Goal: Transaction & Acquisition: Book appointment/travel/reservation

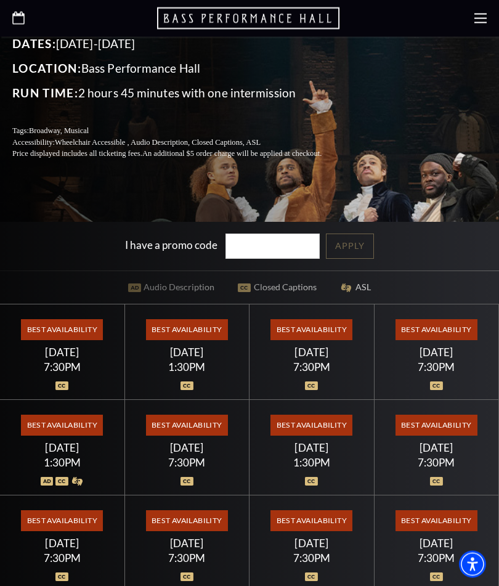
scroll to position [285, 0]
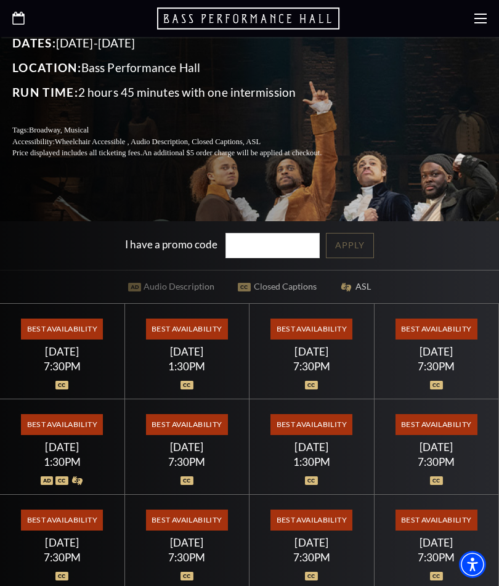
click at [317, 339] on span "Best Availability" at bounding box center [311, 328] width 82 height 21
click at [318, 358] on div "[DATE]" at bounding box center [311, 351] width 95 height 13
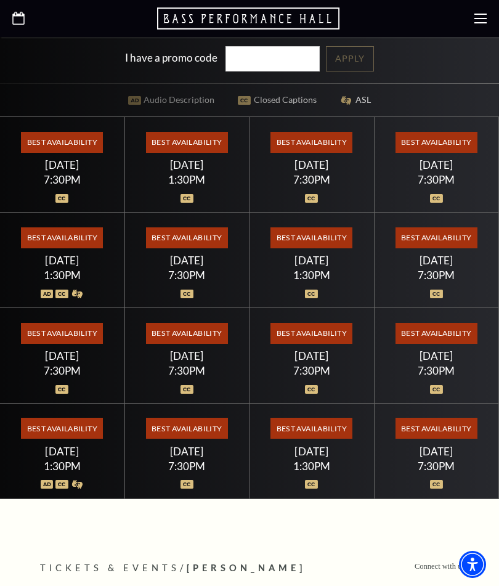
scroll to position [392, 0]
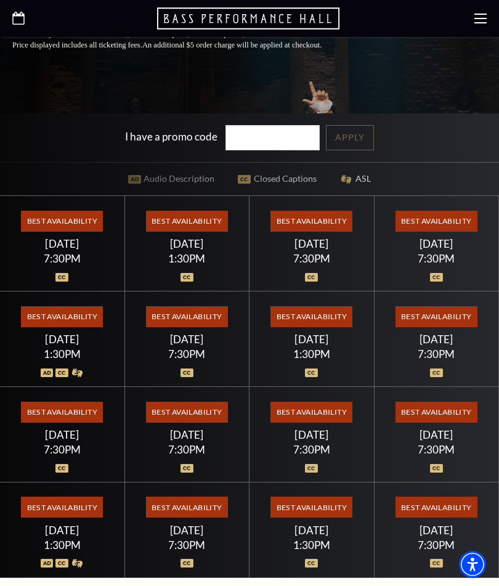
click at [307, 232] on span "Best Availability" at bounding box center [311, 221] width 82 height 21
click at [319, 232] on span "Best Availability" at bounding box center [311, 221] width 82 height 21
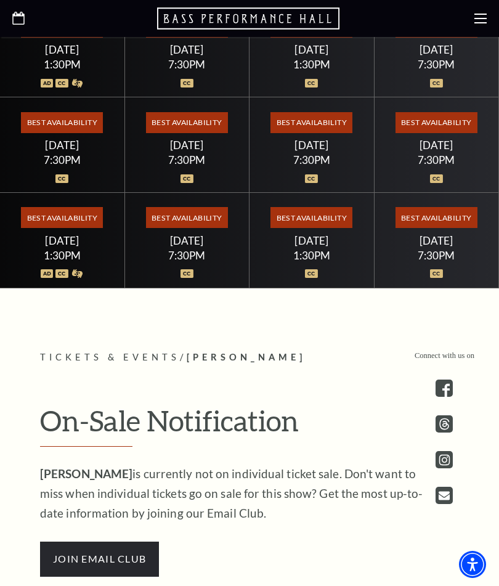
scroll to position [681, 0]
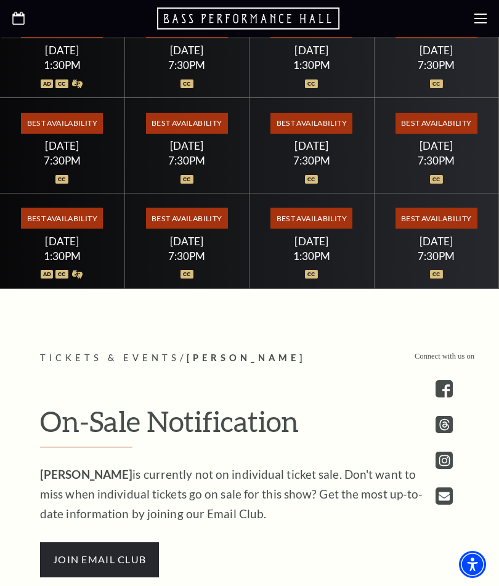
click at [436, 229] on span "Best Availability" at bounding box center [436, 218] width 82 height 21
click at [434, 229] on span "Best Availability" at bounding box center [436, 218] width 82 height 21
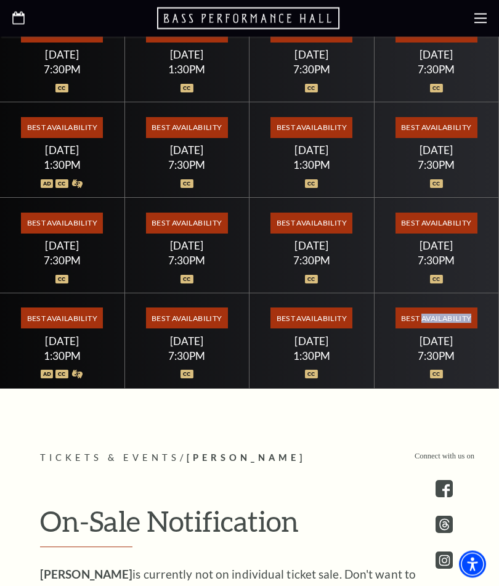
scroll to position [589, 0]
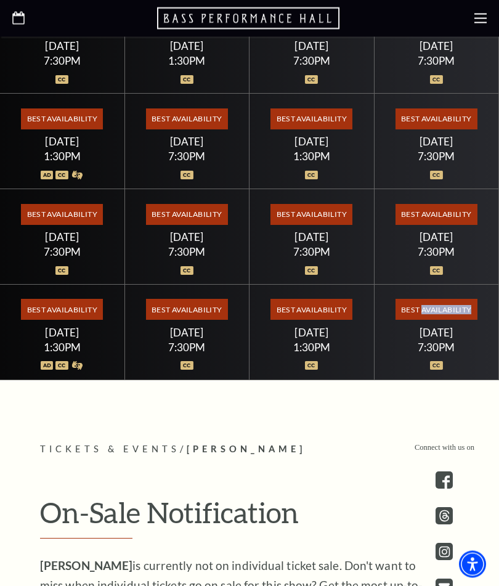
click at [405, 320] on span "Best Availability" at bounding box center [436, 309] width 82 height 21
click at [427, 320] on span "Best Availability" at bounding box center [436, 309] width 82 height 21
click at [431, 320] on span "Best Availability" at bounding box center [436, 309] width 82 height 21
click at [440, 353] on div "7:30PM" at bounding box center [436, 347] width 95 height 10
click at [435, 353] on div "7:30PM" at bounding box center [436, 347] width 95 height 10
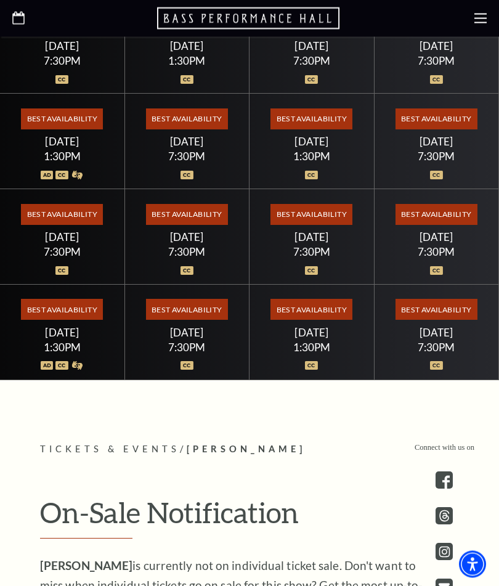
click at [432, 353] on div "7:30PM" at bounding box center [436, 347] width 95 height 10
click at [20, 21] on icon "Open this option" at bounding box center [18, 18] width 12 height 13
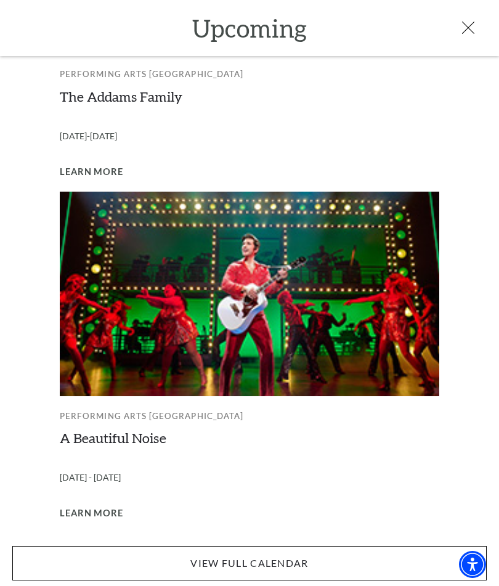
scroll to position [912, 0]
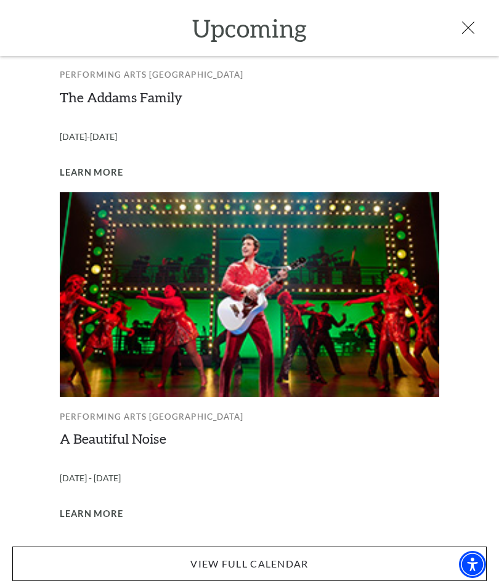
click at [273, 554] on link "View Full Calendar" at bounding box center [249, 563] width 474 height 34
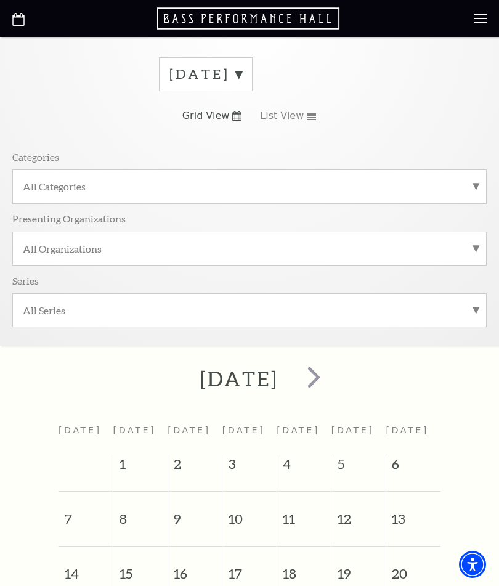
scroll to position [66, 0]
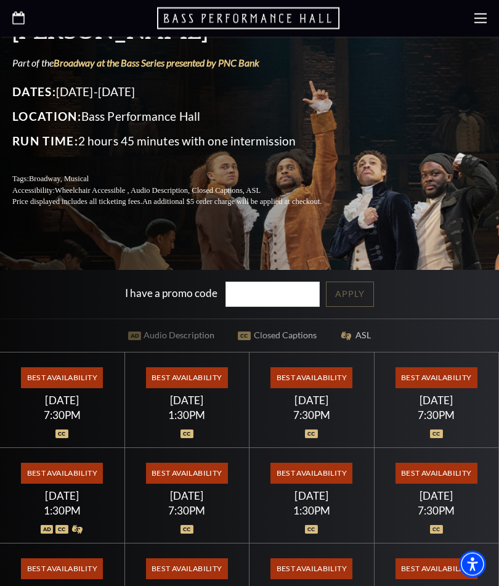
scroll to position [233, 0]
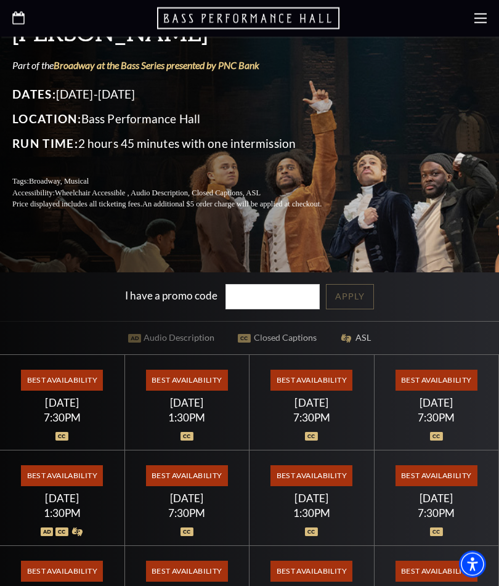
click at [315, 391] on span "Best Availability" at bounding box center [311, 380] width 82 height 21
click at [315, 441] on img at bounding box center [311, 436] width 13 height 9
click at [307, 410] on div "[DATE]" at bounding box center [311, 403] width 95 height 13
click at [309, 410] on div "[DATE]" at bounding box center [311, 403] width 95 height 13
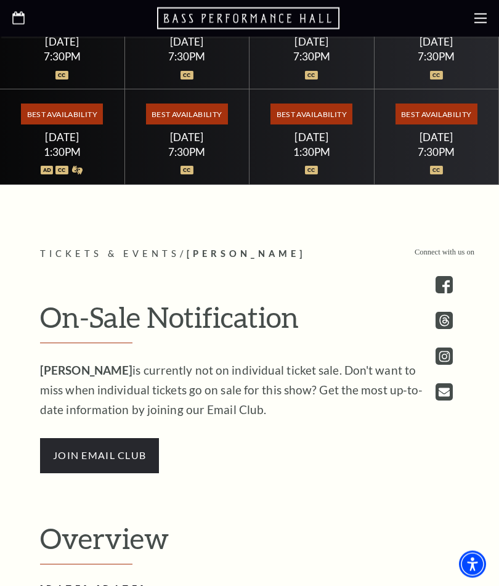
scroll to position [860, 0]
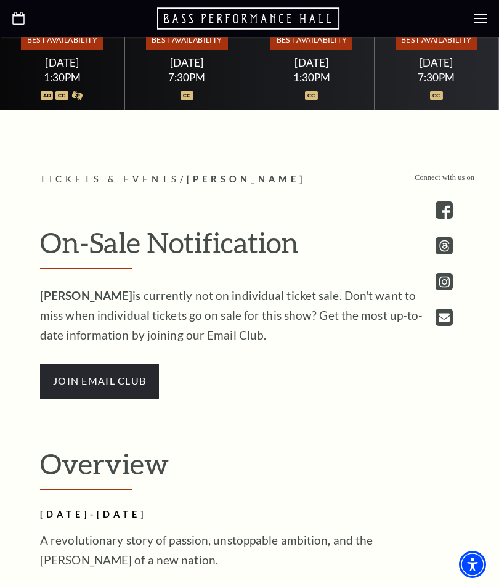
click at [115, 398] on span "join email club" at bounding box center [99, 380] width 119 height 34
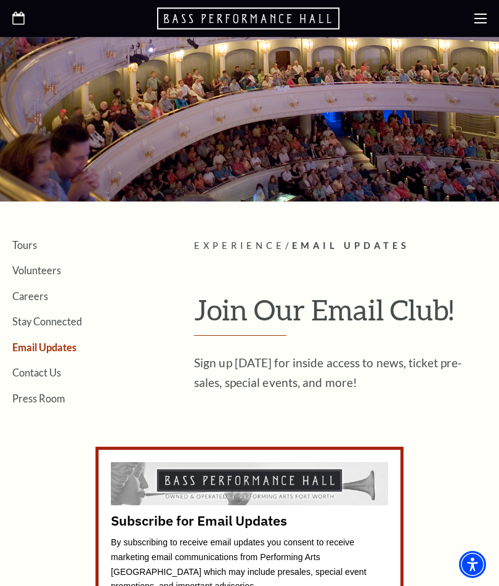
scroll to position [5, 0]
